Goal: Transaction & Acquisition: Purchase product/service

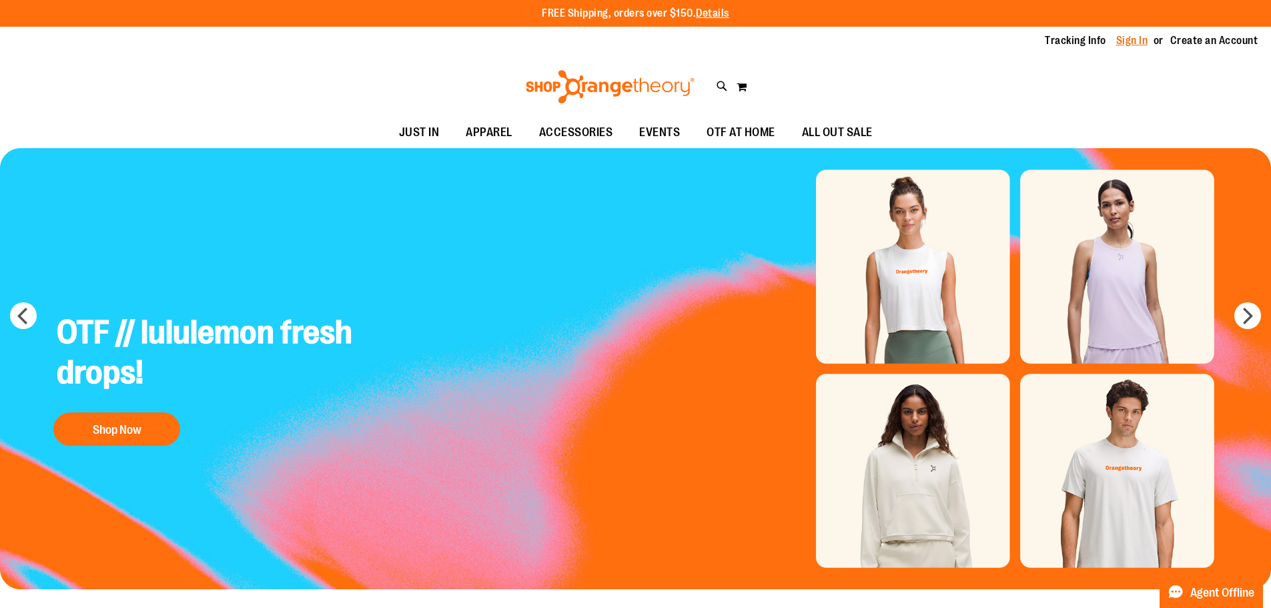
type input "**********"
click at [1116, 44] on link "Sign In" at bounding box center [1132, 40] width 32 height 15
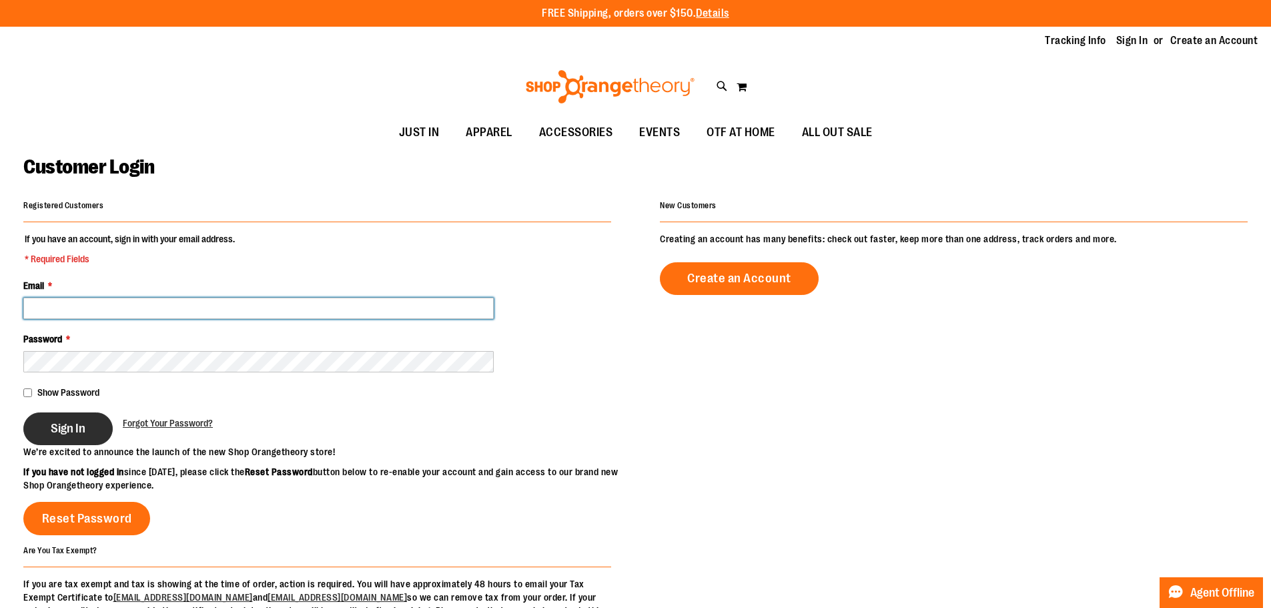
type input "**********"
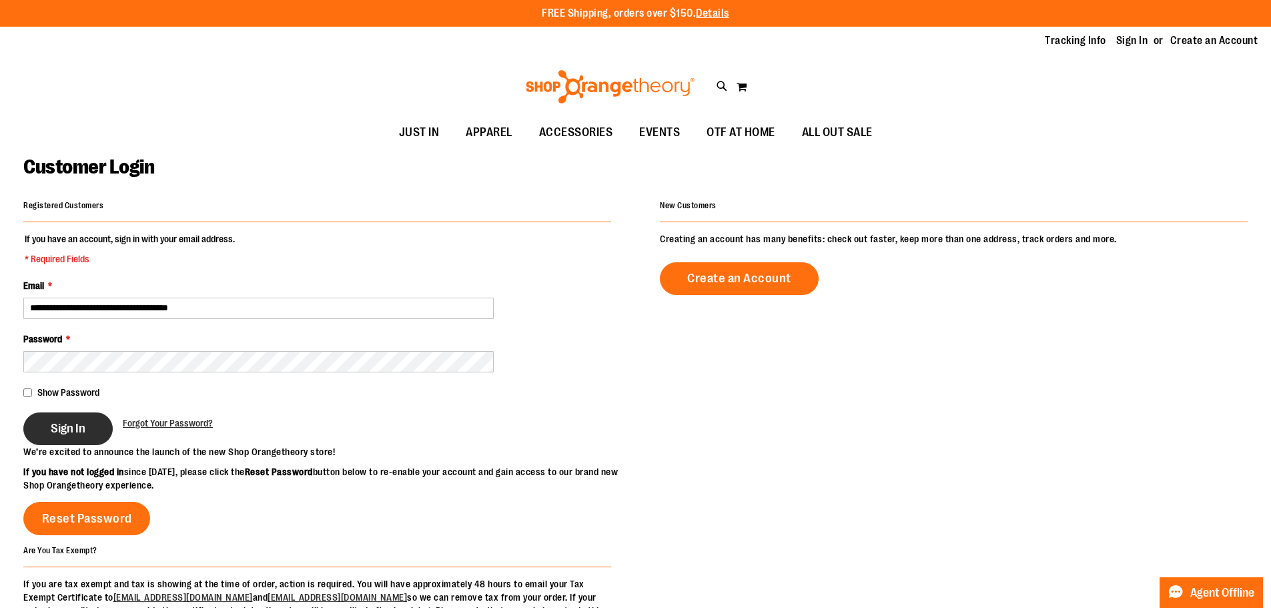
type input "**********"
click at [81, 435] on span "Sign In" at bounding box center [68, 428] width 35 height 15
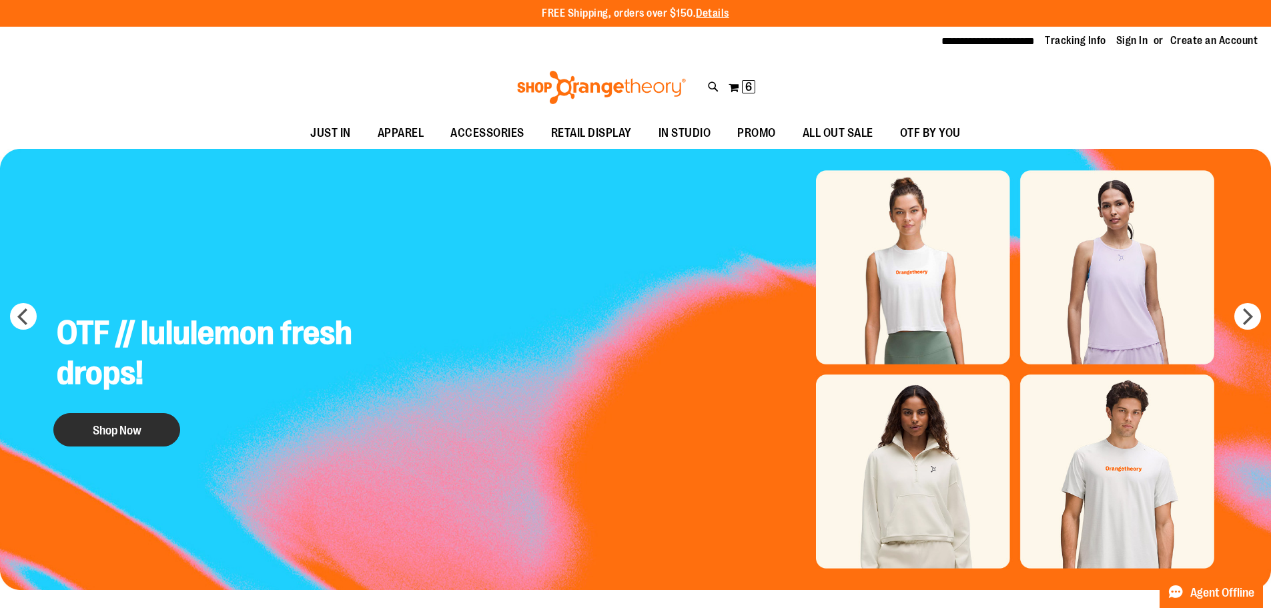
type input "**********"
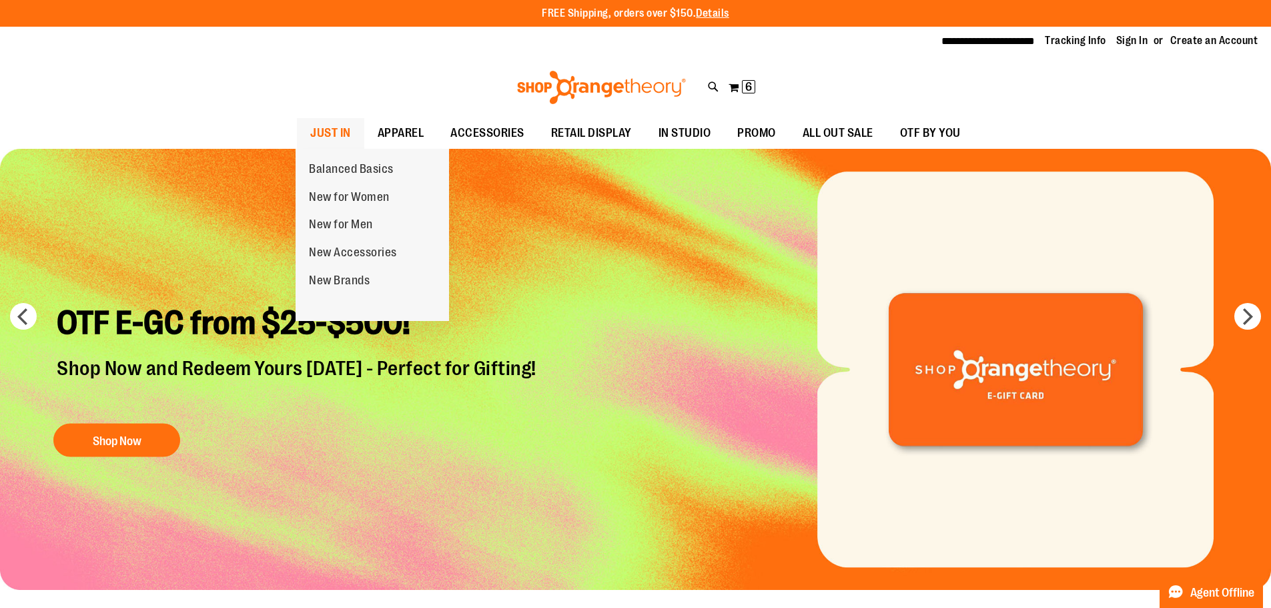
click at [330, 133] on span "JUST IN" at bounding box center [330, 133] width 41 height 30
click at [331, 125] on span "JUST IN" at bounding box center [330, 133] width 41 height 30
click at [334, 129] on span "JUST IN" at bounding box center [330, 133] width 41 height 30
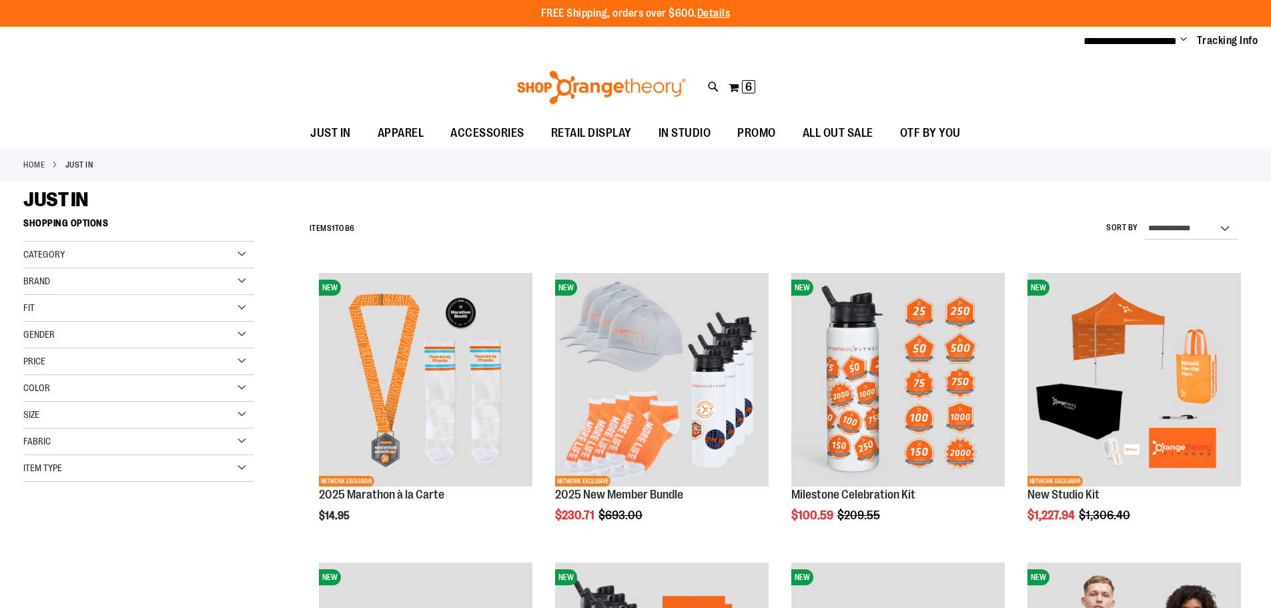
type input "**********"
click at [419, 71] on div "Toggle Nav Search Popular Suggestions Advanced Search" at bounding box center [635, 87] width 1271 height 61
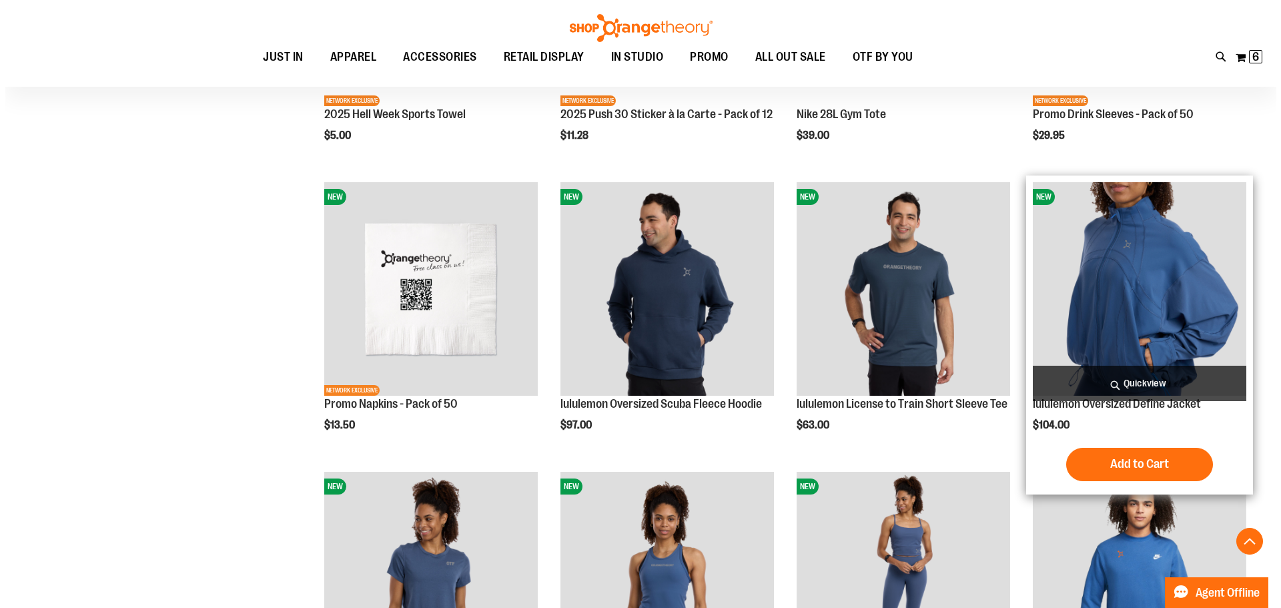
scroll to position [2136, 0]
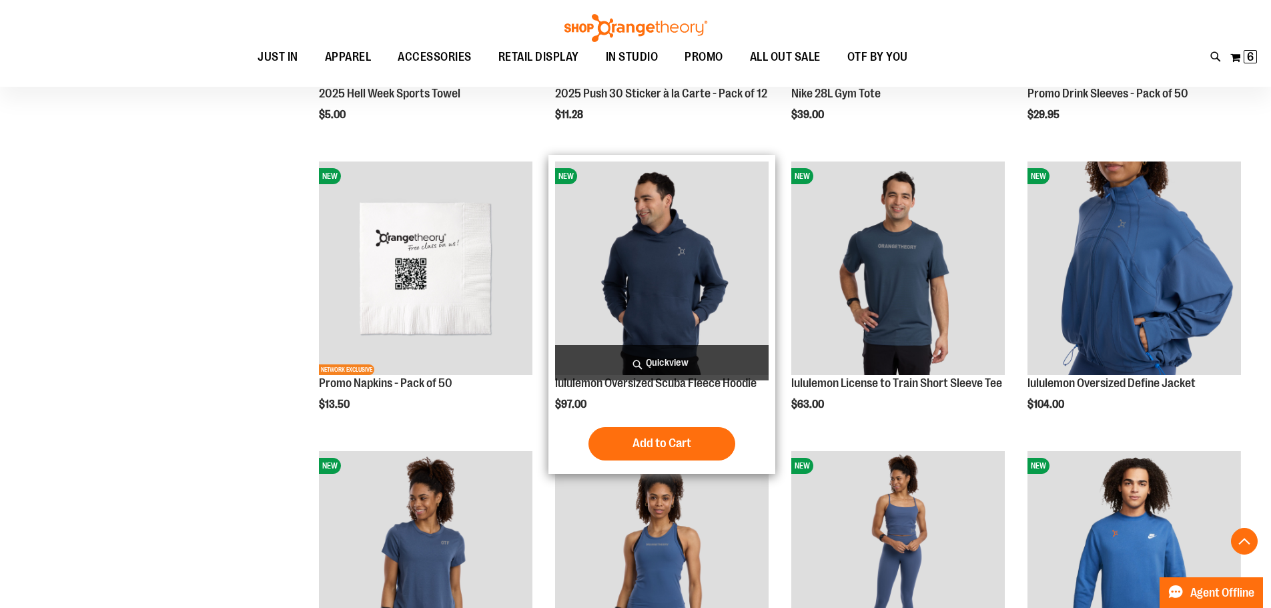
click at [618, 358] on span "Quickview" at bounding box center [661, 362] width 213 height 35
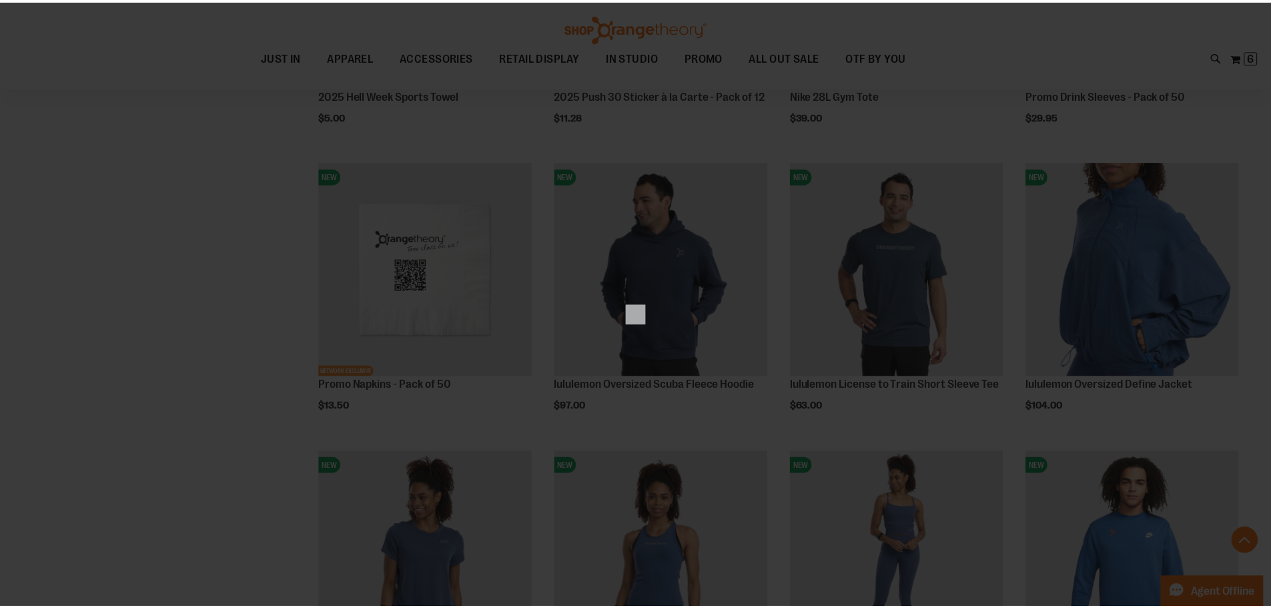
scroll to position [0, 0]
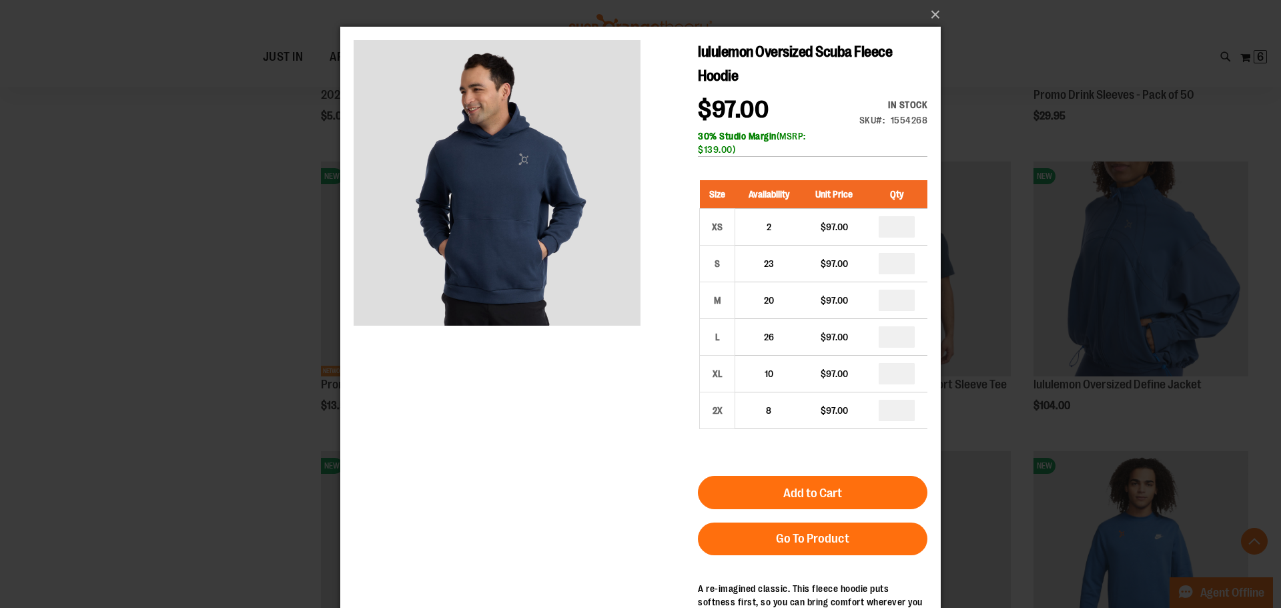
click at [618, 377] on div "lululemon Oversized Scuba Fleece Hoodie $97.00 In stock Only %1 left SKU 155426…" at bounding box center [641, 356] width 574 height 633
click at [931, 12] on button "×" at bounding box center [644, 14] width 600 height 29
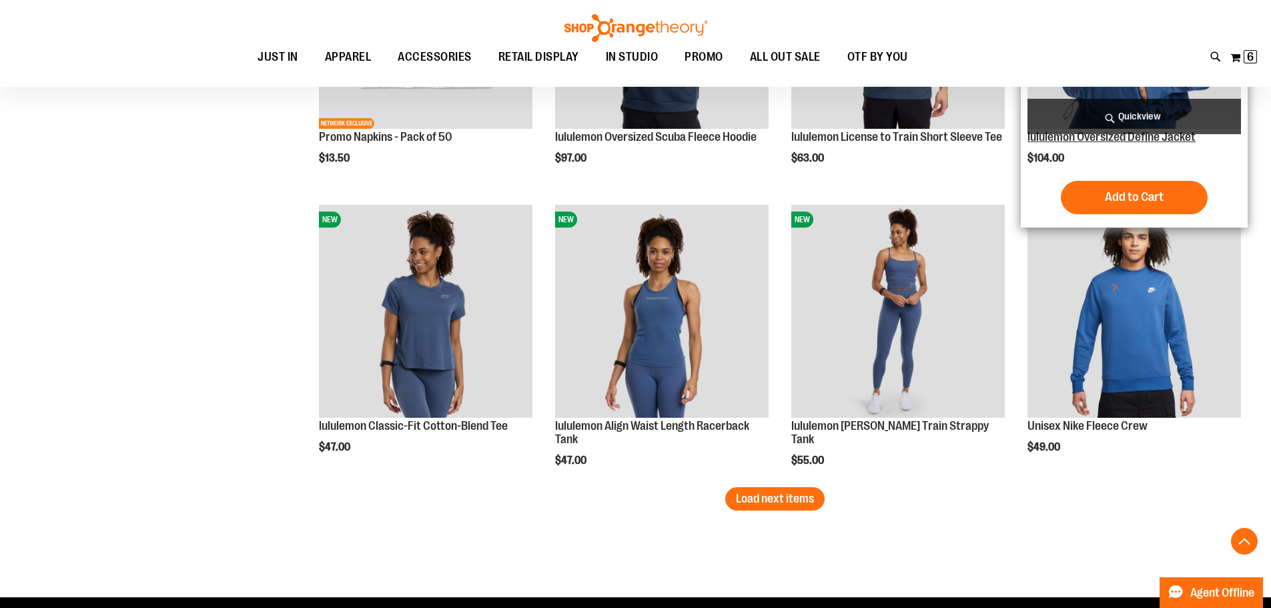
scroll to position [2403, 0]
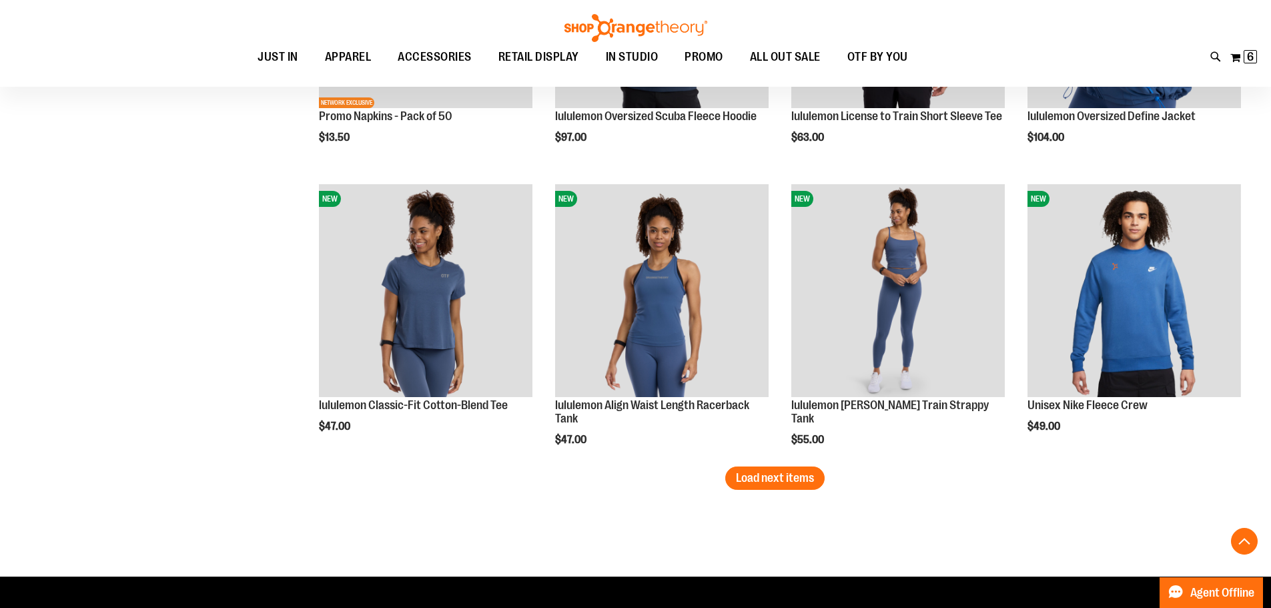
click at [801, 486] on button "Load next items" at bounding box center [774, 477] width 99 height 23
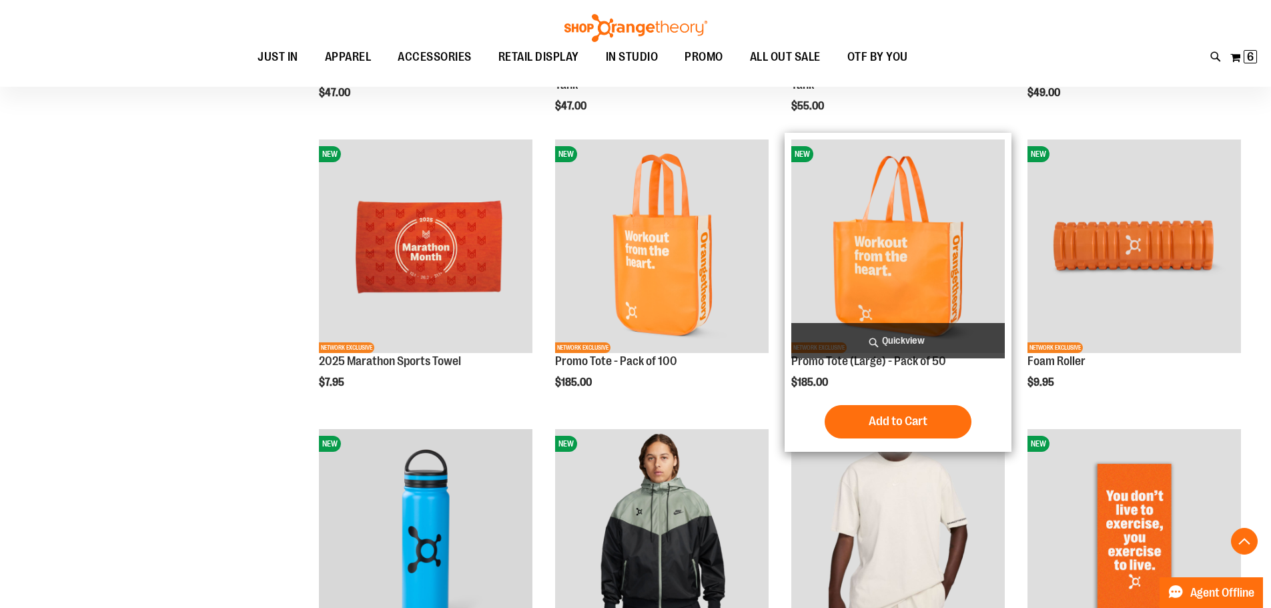
scroll to position [2803, 0]
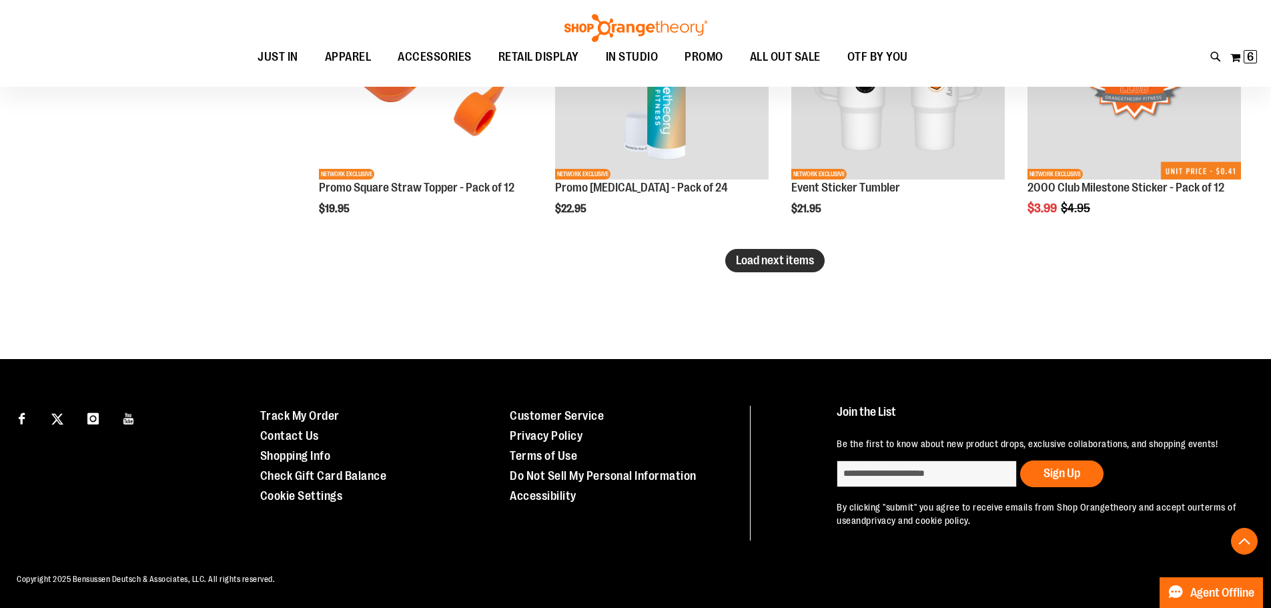
click at [767, 258] on span "Load next items" at bounding box center [775, 260] width 78 height 13
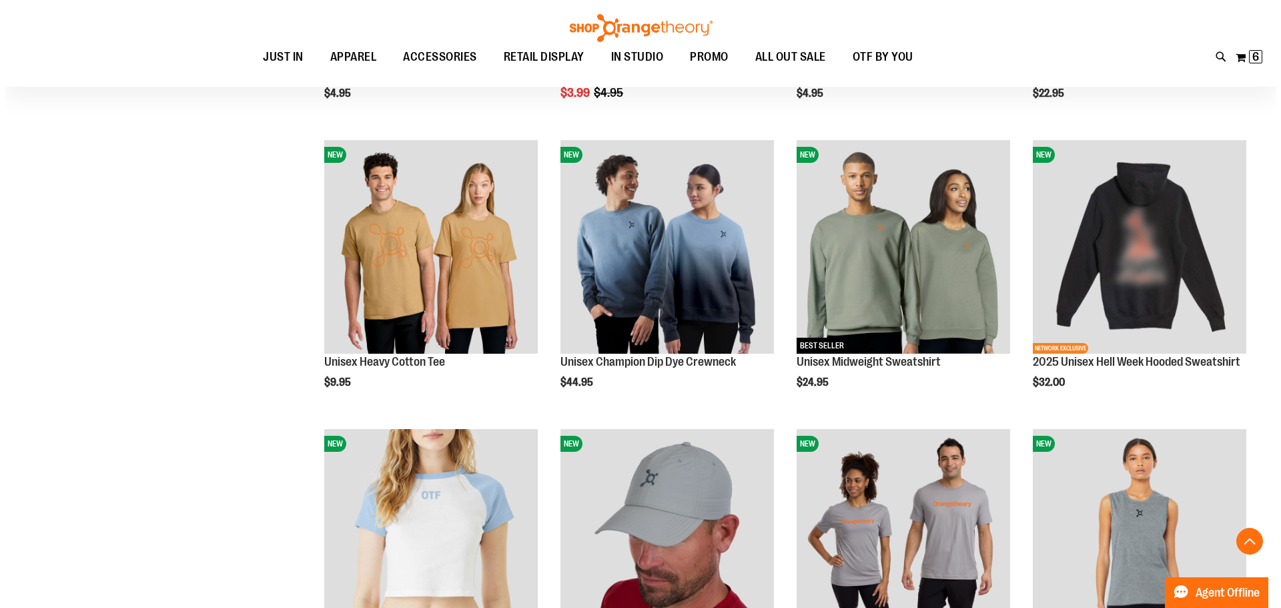
scroll to position [3888, 0]
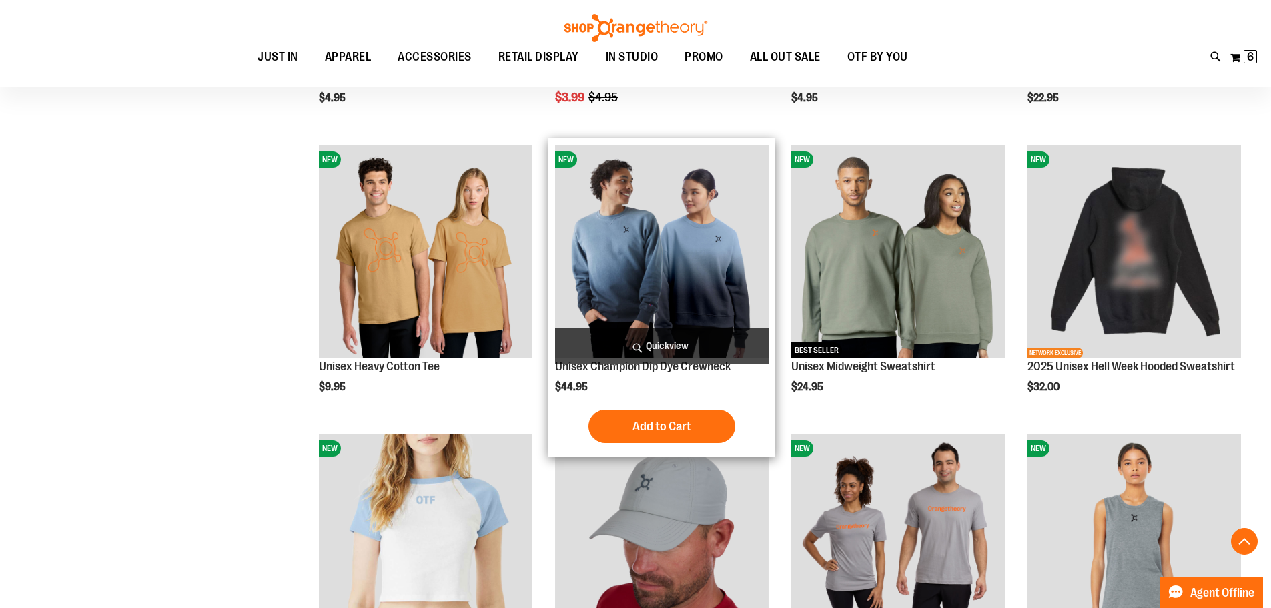
click at [687, 342] on span "Quickview" at bounding box center [661, 345] width 213 height 35
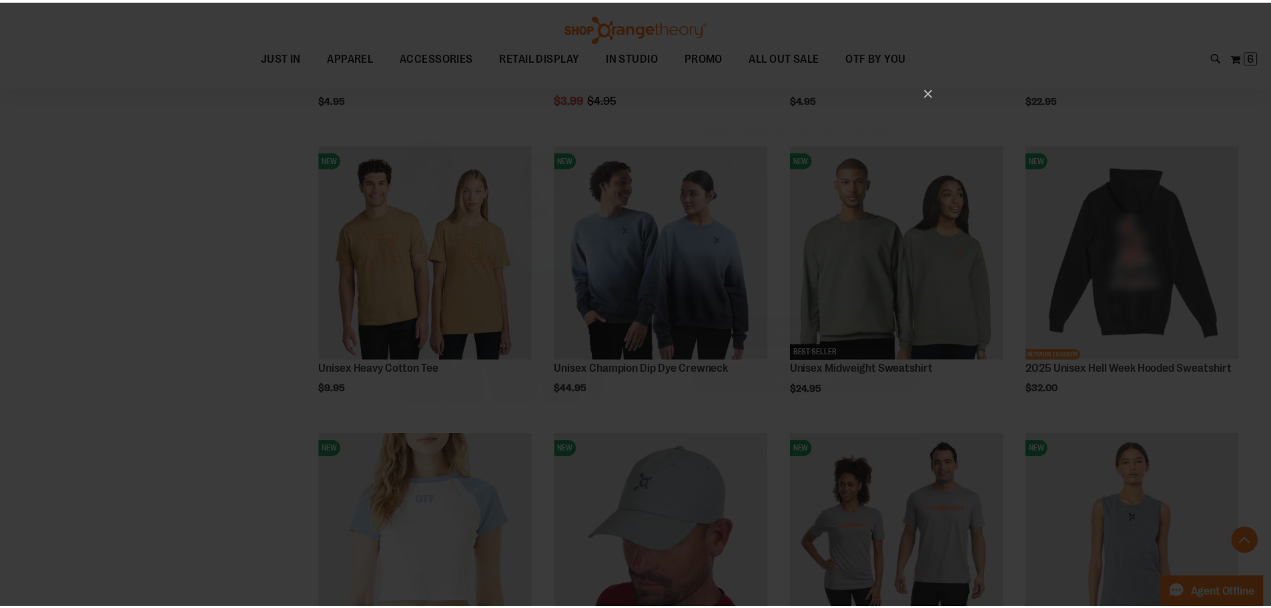
scroll to position [0, 0]
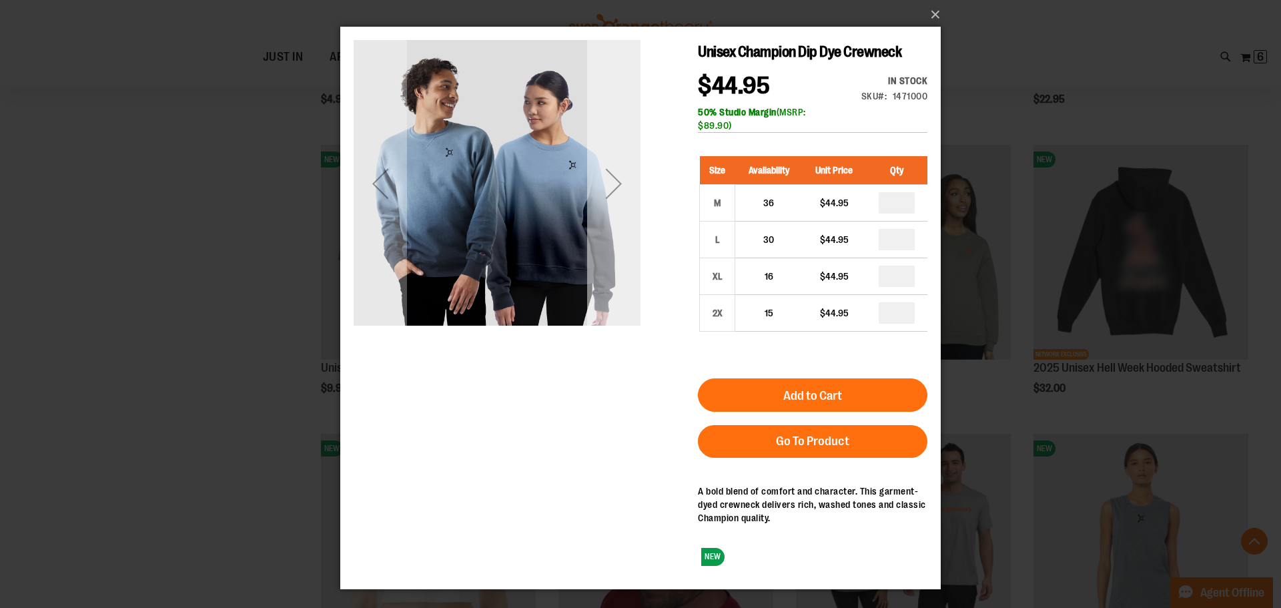
click at [612, 183] on div "Next" at bounding box center [613, 183] width 53 height 53
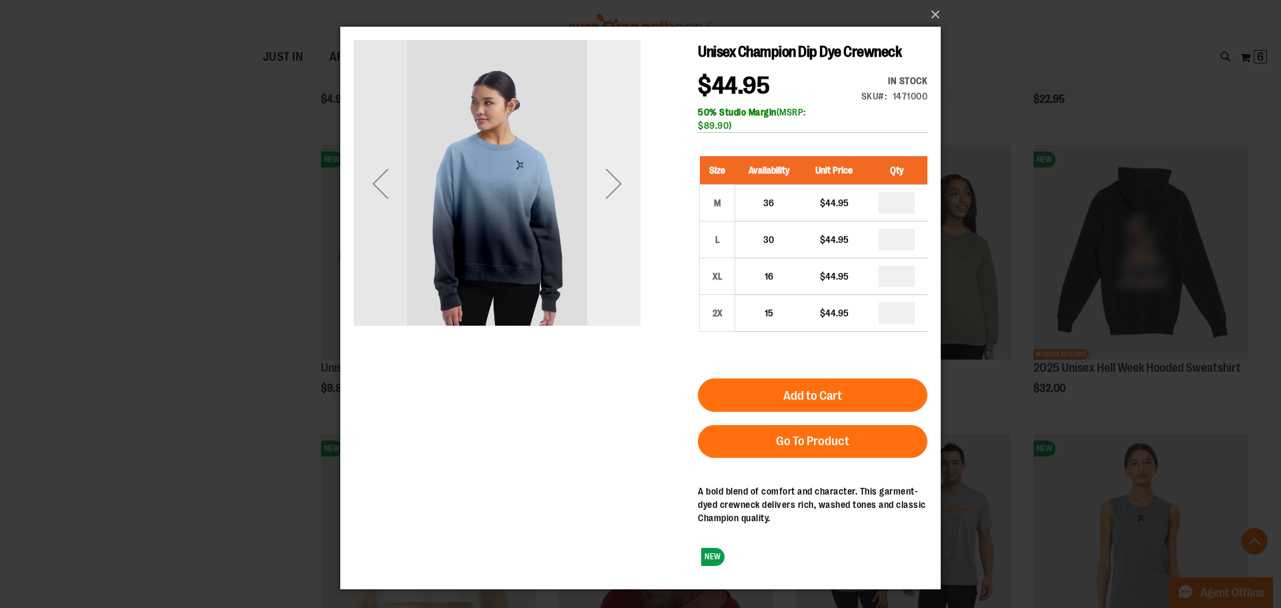
click at [612, 183] on div "Next" at bounding box center [613, 183] width 53 height 53
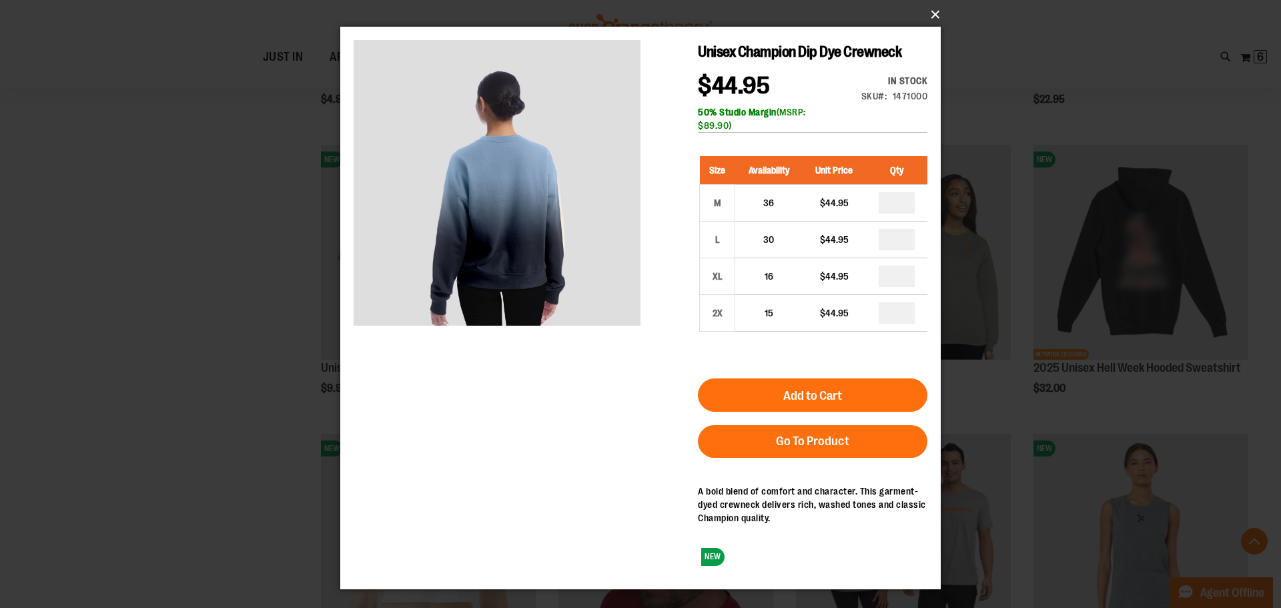
click at [937, 16] on button "×" at bounding box center [644, 14] width 600 height 29
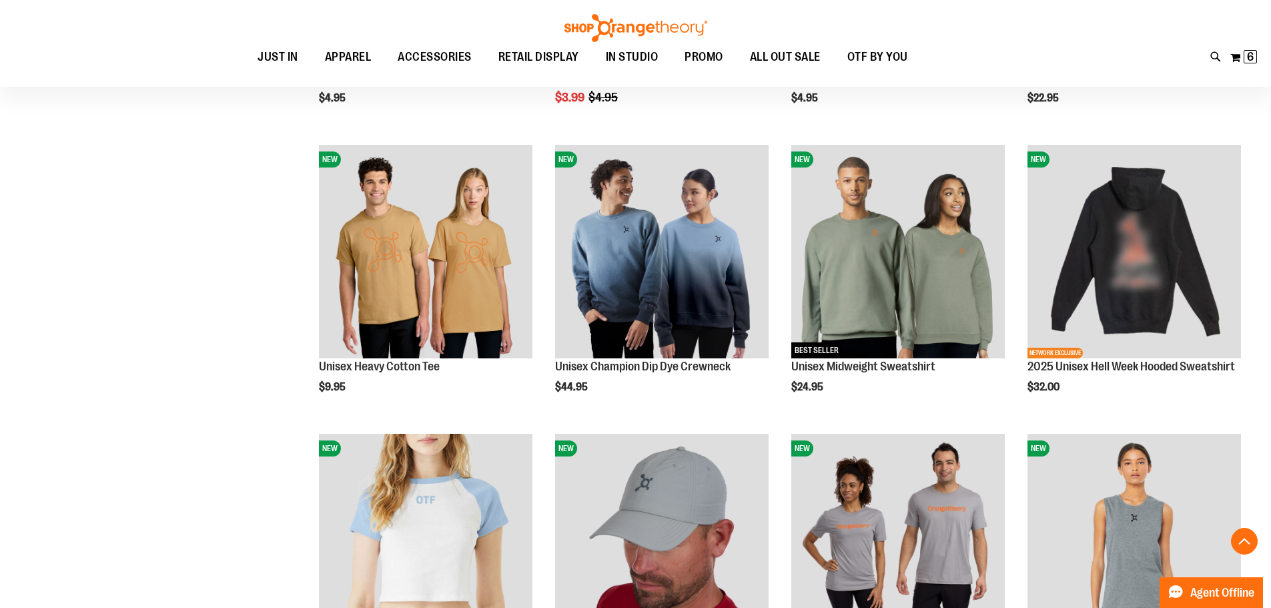
drag, startPoint x: 272, startPoint y: 572, endPoint x: 378, endPoint y: 545, distance: 109.6
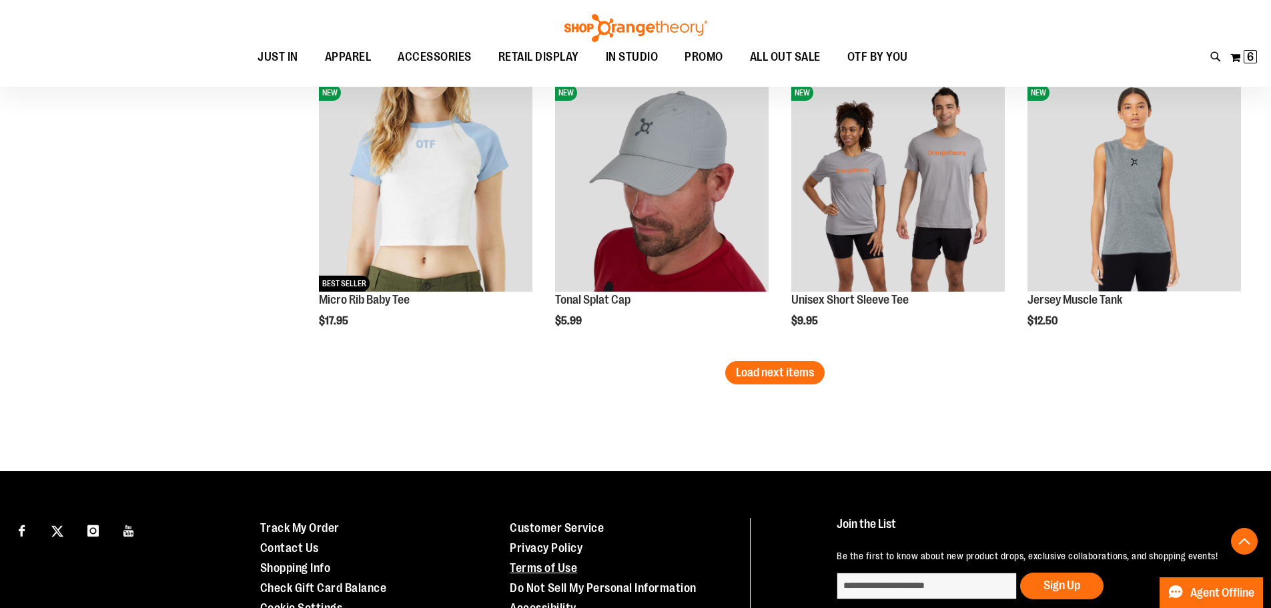
scroll to position [4355, 0]
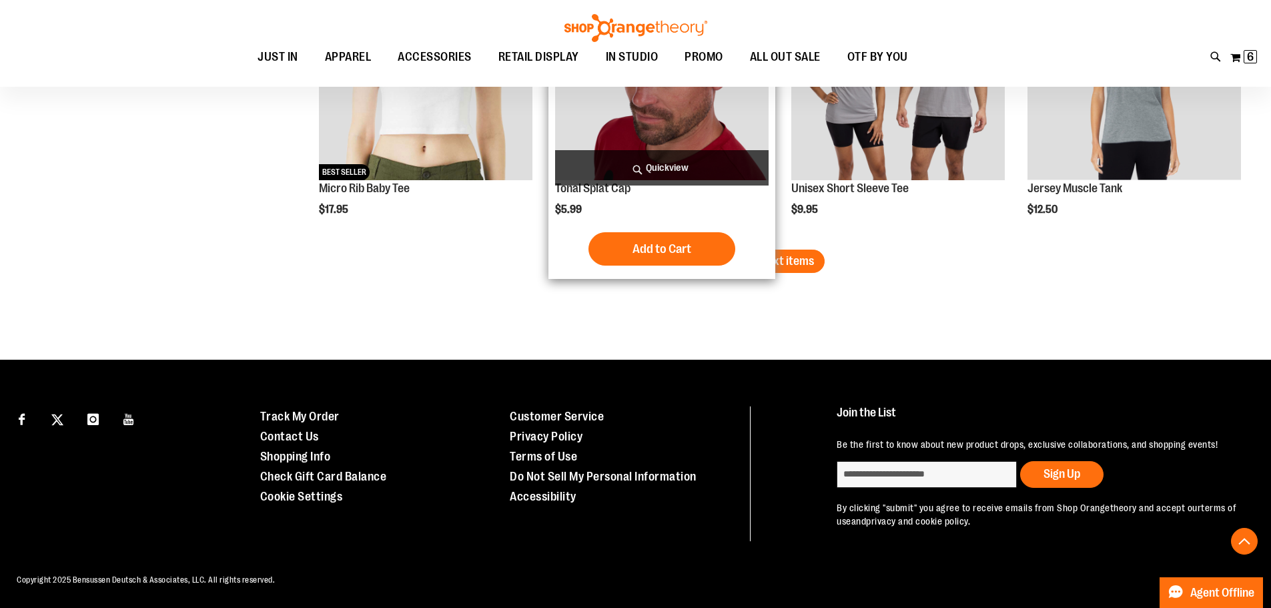
click at [772, 241] on div "NEW Tonal Splat Cap $5.99 Quickview Add to Cart In stock" at bounding box center [661, 119] width 227 height 319
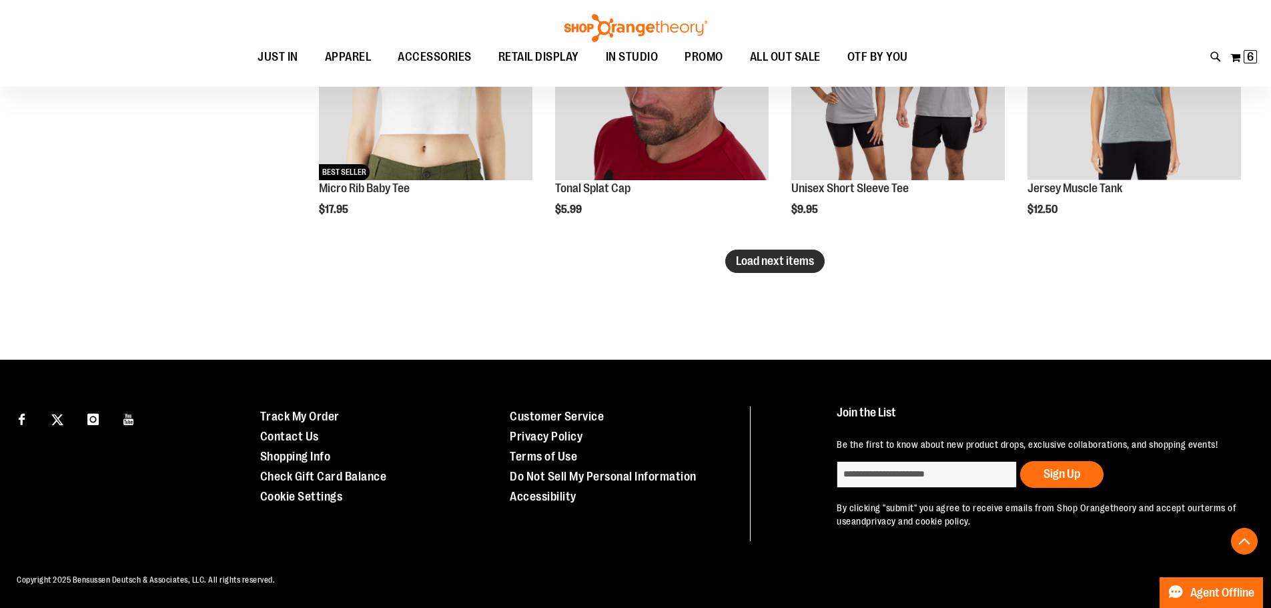
click at [798, 266] on span "Load next items" at bounding box center [775, 260] width 78 height 13
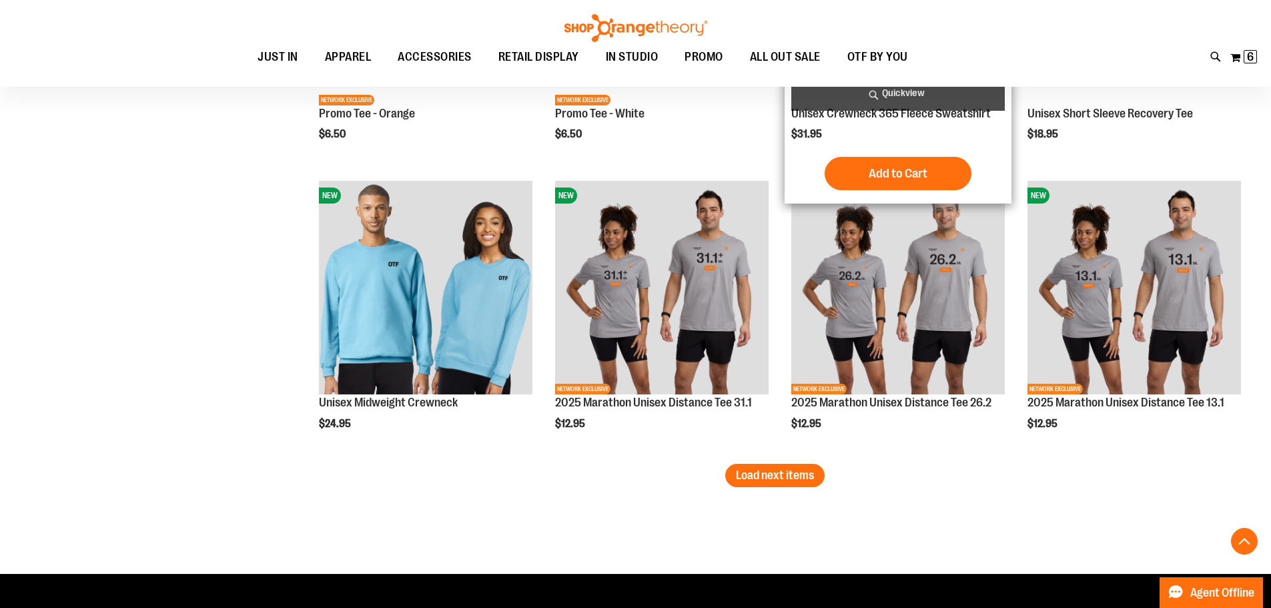
scroll to position [5023, 0]
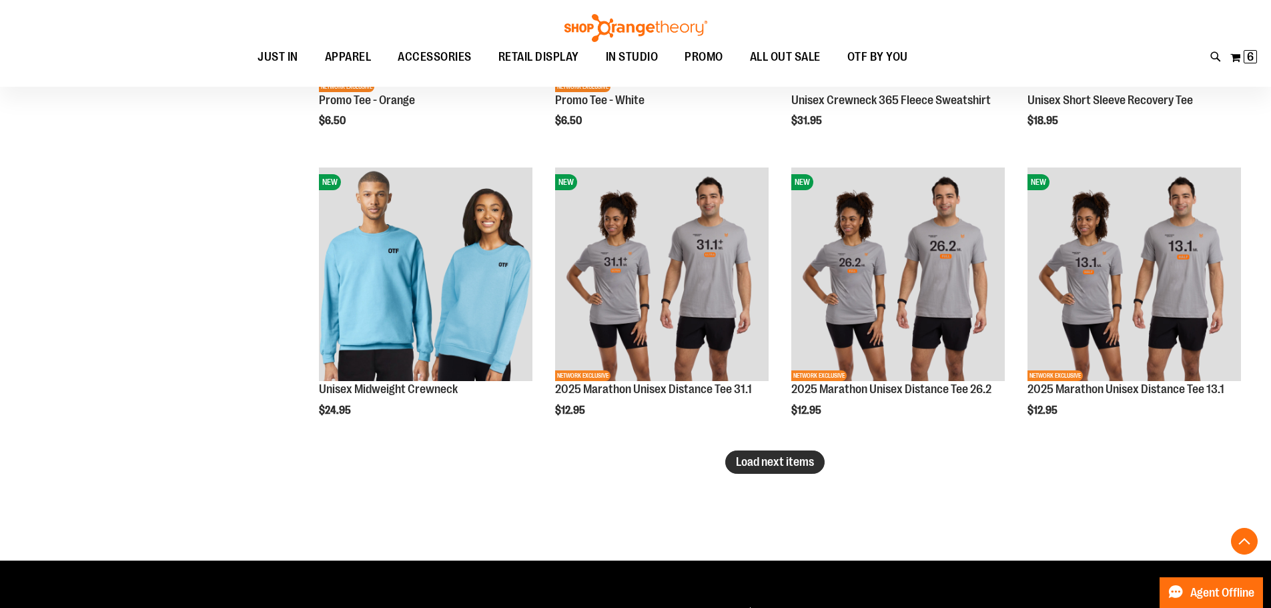
click at [761, 463] on span "Load next items" at bounding box center [775, 461] width 78 height 13
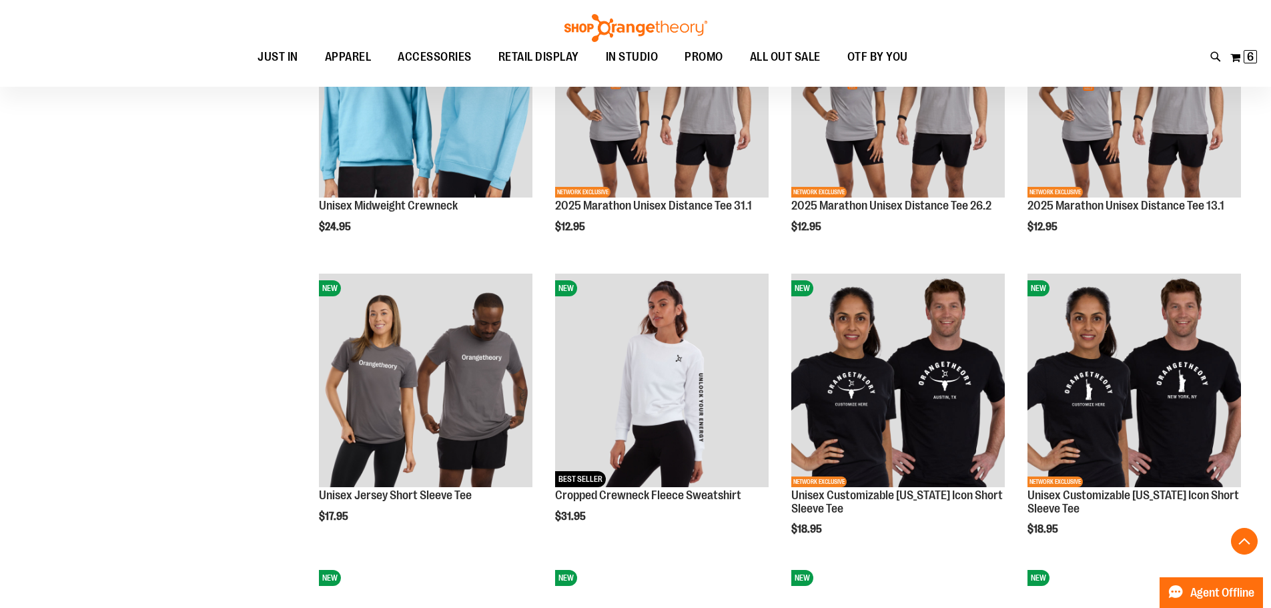
scroll to position [5223, 0]
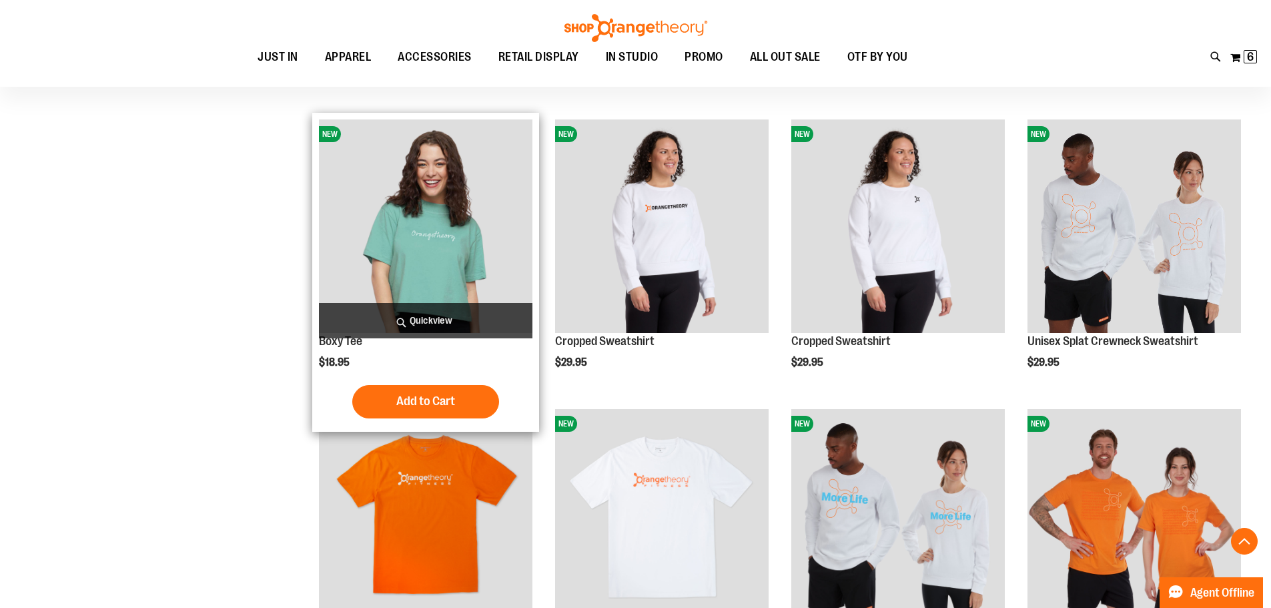
scroll to position [4491, 0]
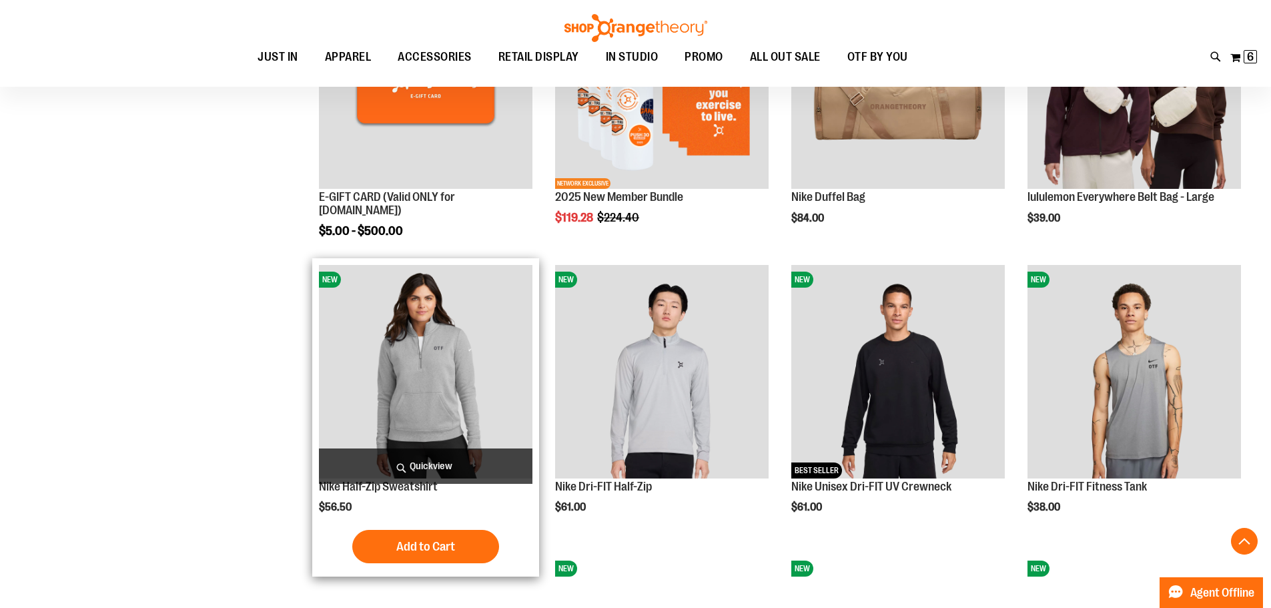
scroll to position [554, 0]
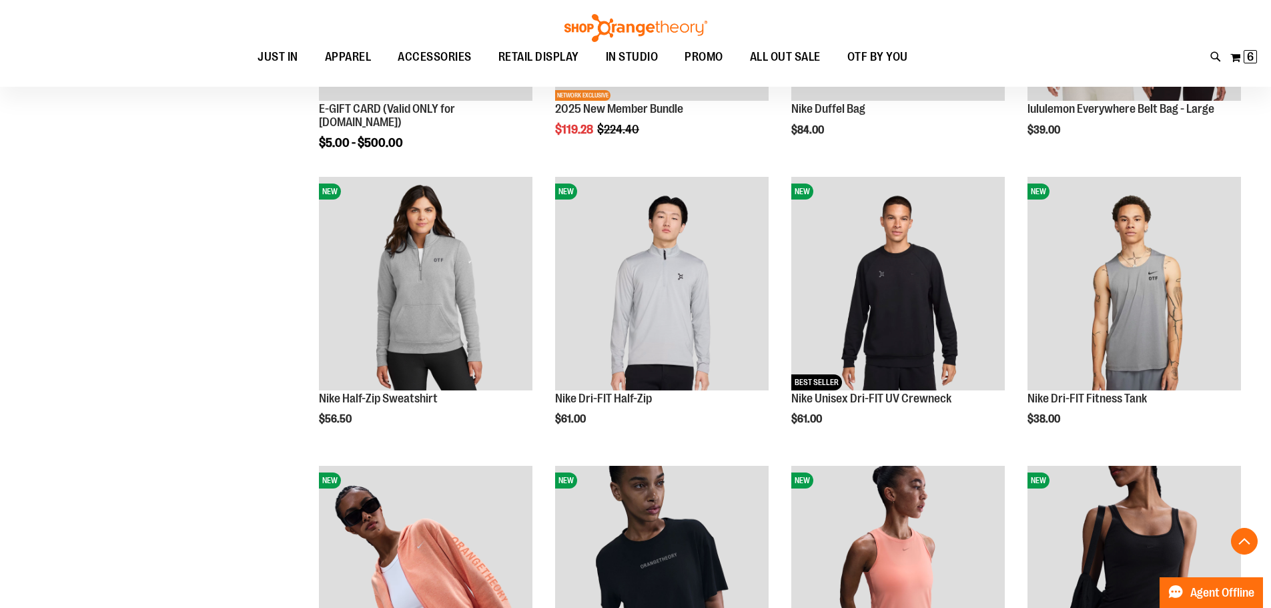
scroll to position [933, 0]
